Goal: Transaction & Acquisition: Download file/media

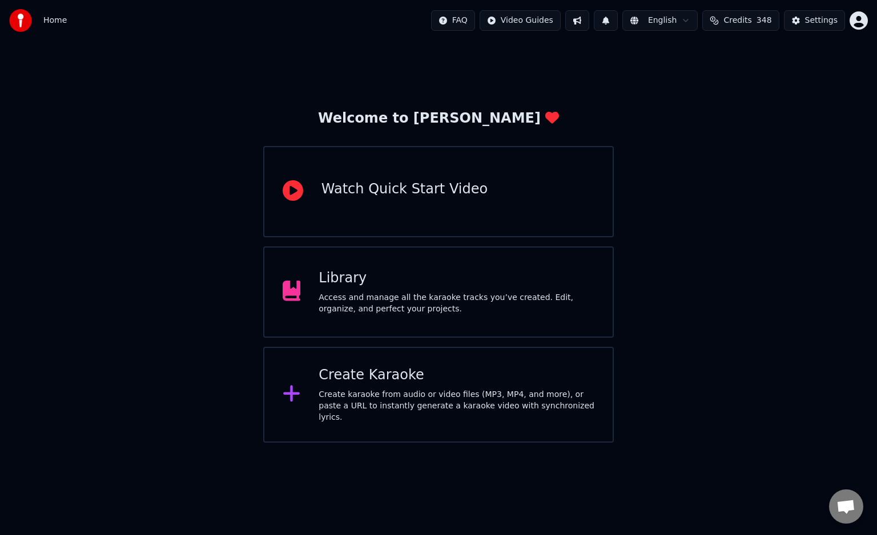
click at [379, 314] on div "Access and manage all the karaoke tracks you’ve created. Edit, organize, and pe…" at bounding box center [456, 303] width 276 height 23
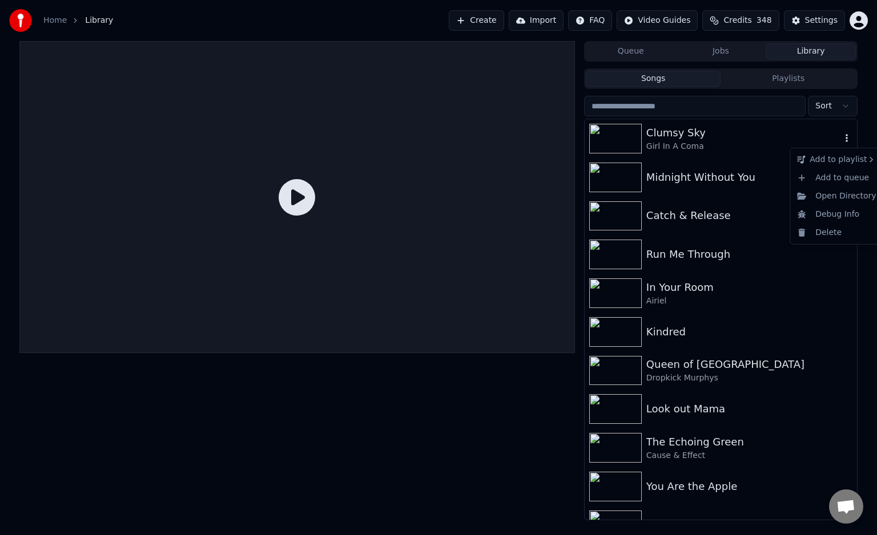
click at [841, 140] on icon "button" at bounding box center [846, 138] width 11 height 9
click at [658, 136] on div "Clumsy Sky" at bounding box center [743, 133] width 195 height 16
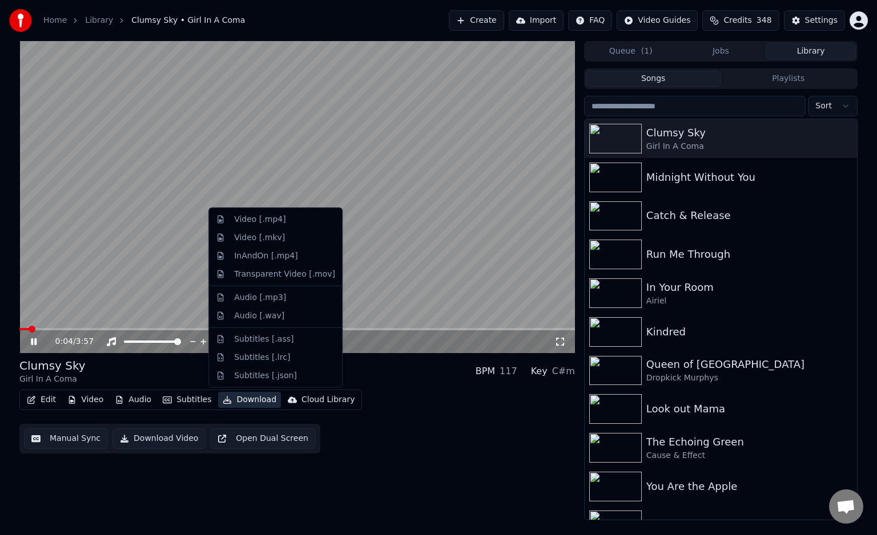
click at [239, 403] on button "Download" at bounding box center [249, 400] width 63 height 16
click at [261, 221] on div "Video [.mp4]" at bounding box center [259, 219] width 51 height 11
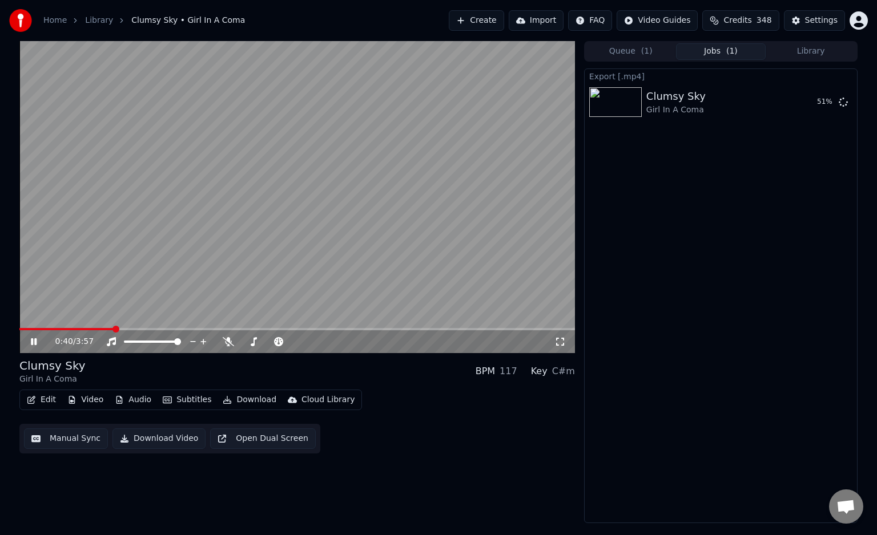
click at [38, 342] on icon at bounding box center [42, 341] width 27 height 9
click at [805, 99] on button "Show" at bounding box center [813, 102] width 41 height 21
